Goal: Information Seeking & Learning: Learn about a topic

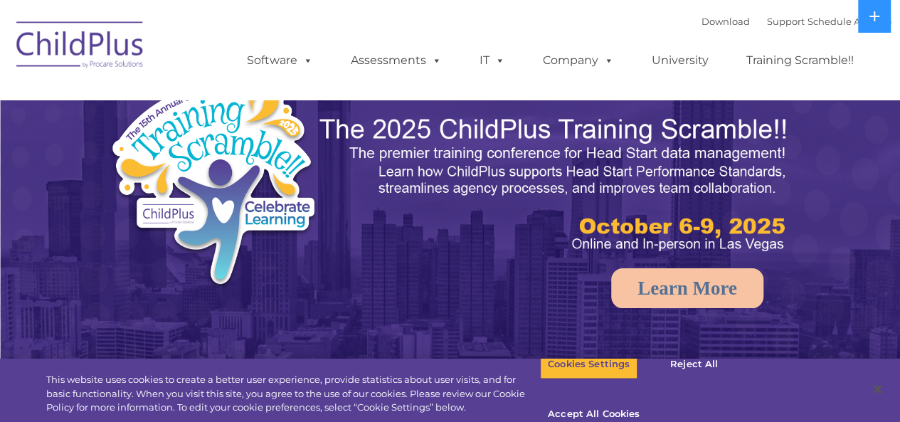
select select "MEDIUM"
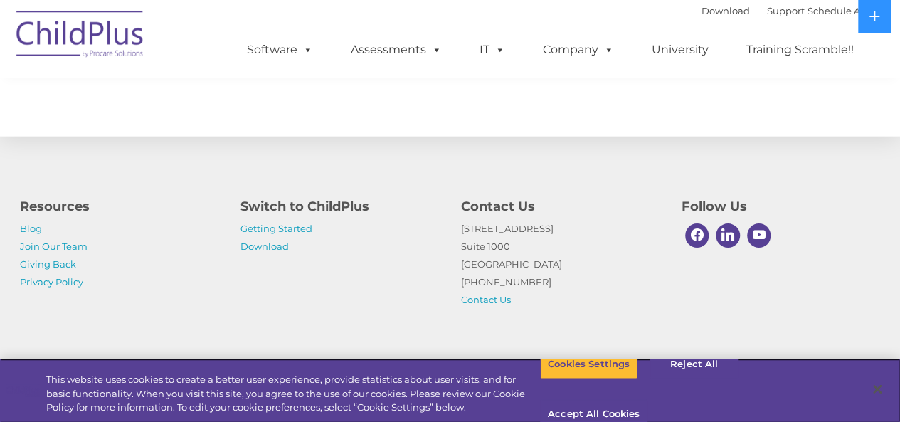
scroll to position [1720, 0]
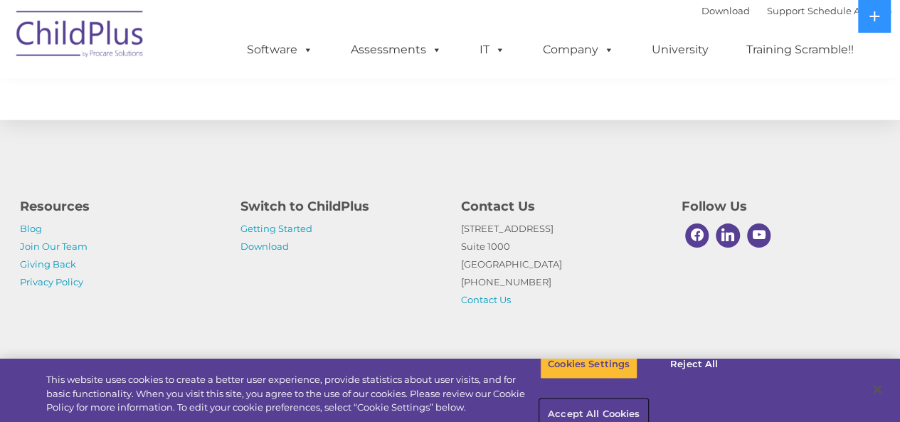
click at [648, 400] on button "Accept All Cookies" at bounding box center [593, 415] width 107 height 30
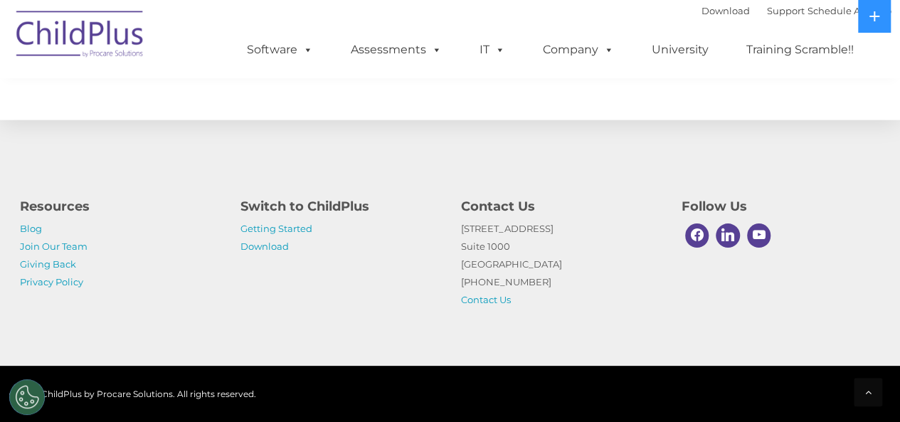
click at [59, 35] on img at bounding box center [80, 36] width 142 height 71
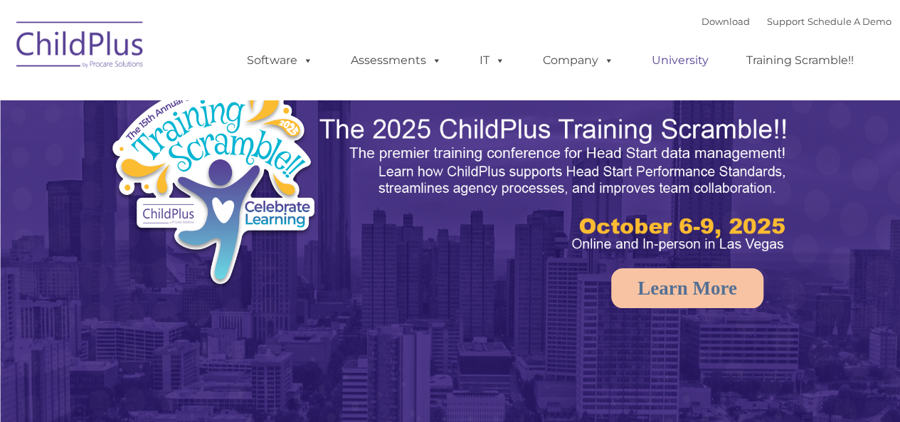
select select "MEDIUM"
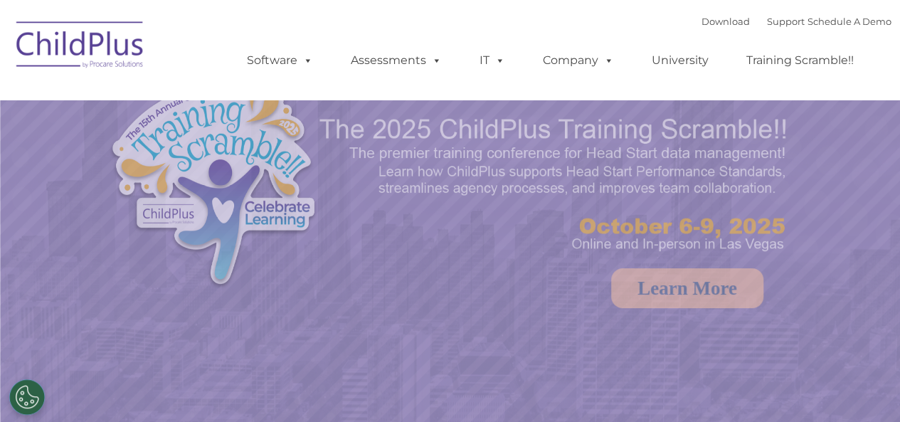
select select "MEDIUM"
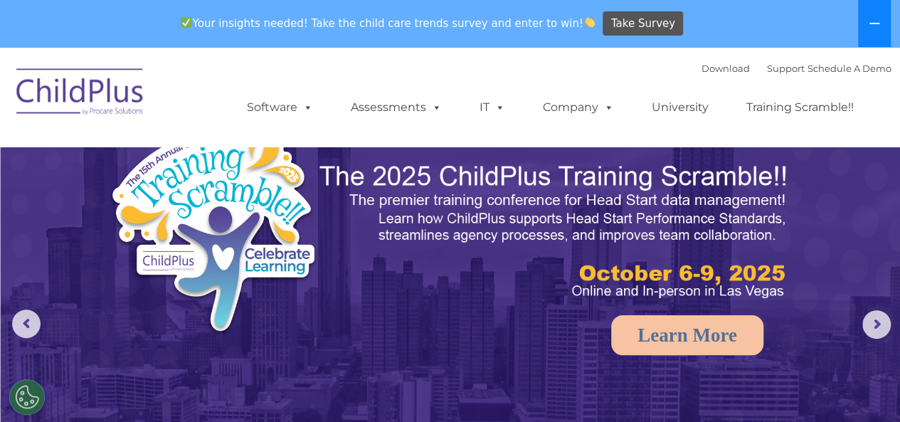
click at [885, 21] on button at bounding box center [874, 23] width 33 height 47
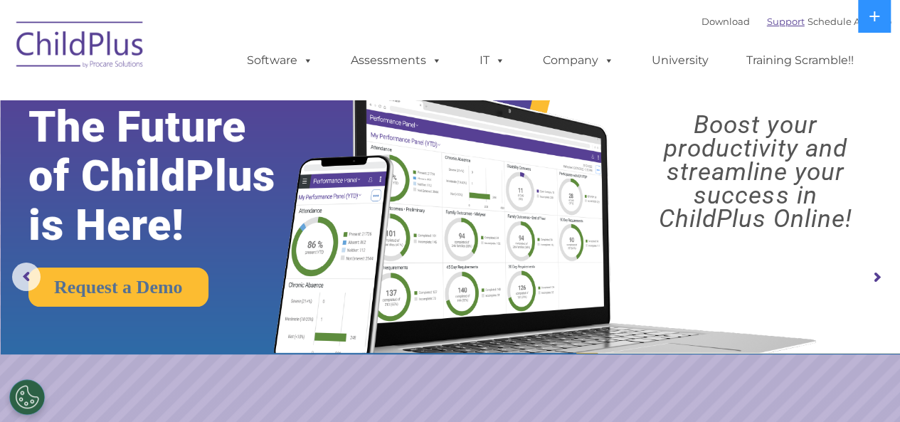
click at [767, 23] on link "Support" at bounding box center [786, 21] width 38 height 11
